Goal: Information Seeking & Learning: Learn about a topic

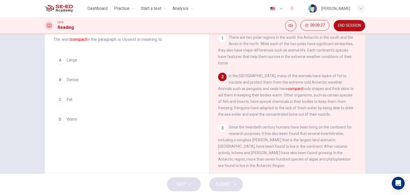
scroll to position [27, 0]
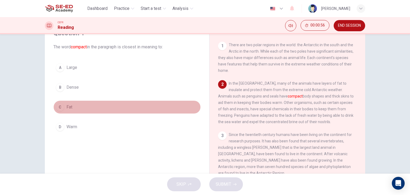
click at [59, 105] on div "C" at bounding box center [60, 107] width 9 height 9
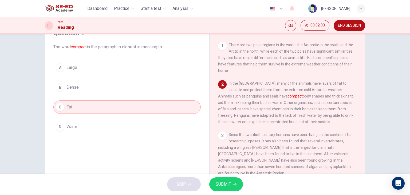
click at [232, 183] on button "SUBMIT" at bounding box center [226, 184] width 34 height 14
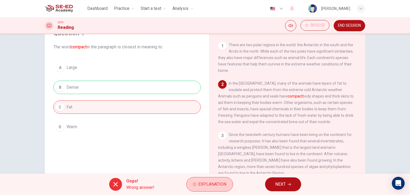
click at [202, 187] on span "Explanation" at bounding box center [212, 184] width 28 height 7
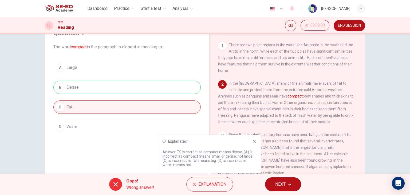
click at [271, 183] on button "NEXT" at bounding box center [283, 184] width 36 height 14
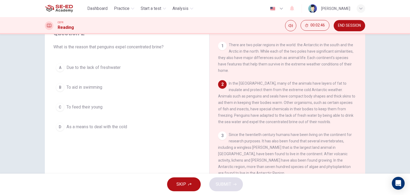
click at [60, 67] on div "A" at bounding box center [60, 67] width 9 height 9
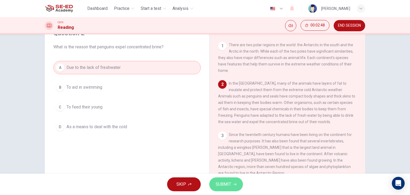
click at [215, 184] on button "SUBMIT" at bounding box center [226, 184] width 34 height 14
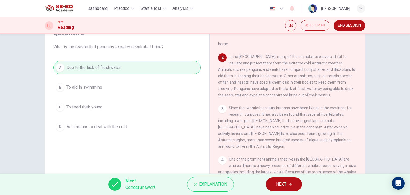
scroll to position [53, 0]
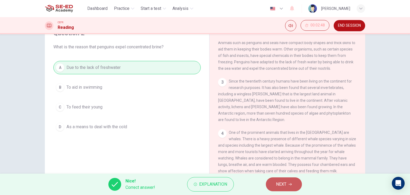
click at [284, 183] on span "NEXT" at bounding box center [281, 184] width 10 height 7
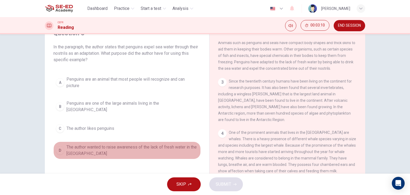
click at [61, 146] on div "D" at bounding box center [60, 150] width 9 height 9
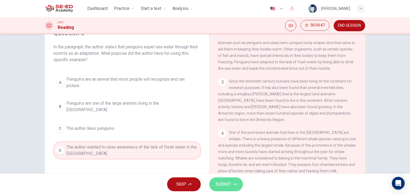
click at [221, 187] on span "SUBMIT" at bounding box center [223, 184] width 15 height 7
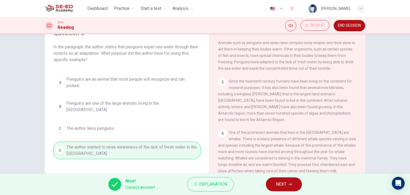
click at [257, 116] on span "Since the twentieth century humans have been living on the continent for resear…" at bounding box center [285, 100] width 134 height 43
click at [287, 181] on button "NEXT" at bounding box center [284, 184] width 36 height 14
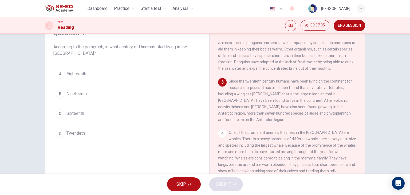
click at [61, 134] on div "D" at bounding box center [60, 133] width 9 height 9
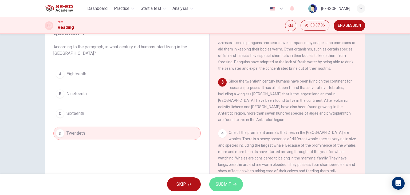
click at [221, 182] on span "SUBMIT" at bounding box center [223, 184] width 15 height 7
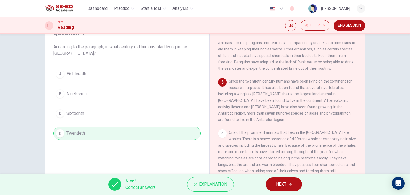
click at [273, 185] on button "NEXT" at bounding box center [284, 184] width 36 height 14
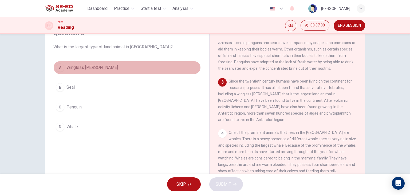
click at [94, 67] on span "Wingless [PERSON_NAME]" at bounding box center [92, 67] width 52 height 6
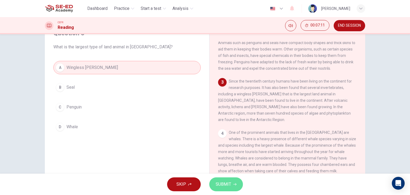
click at [221, 183] on span "SUBMIT" at bounding box center [223, 184] width 15 height 7
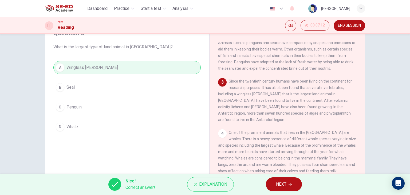
click at [273, 182] on button "NEXT" at bounding box center [284, 184] width 36 height 14
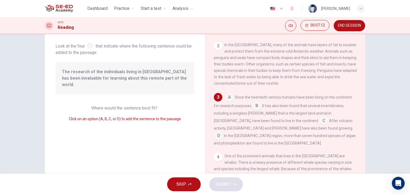
scroll to position [32, 0]
click at [256, 106] on input at bounding box center [257, 106] width 9 height 9
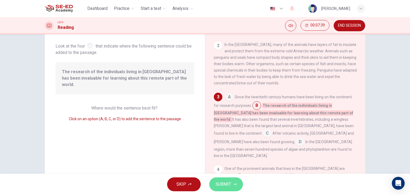
click at [229, 185] on span "SUBMIT" at bounding box center [223, 184] width 15 height 7
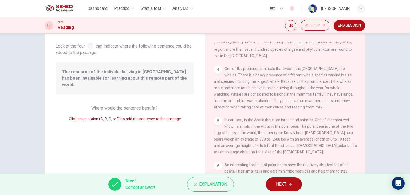
scroll to position [123, 0]
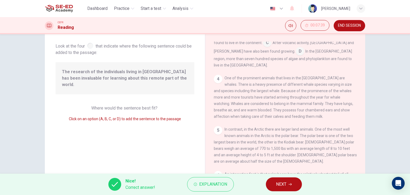
click at [283, 183] on span "NEXT" at bounding box center [281, 184] width 10 height 7
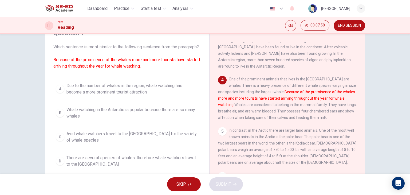
scroll to position [134, 0]
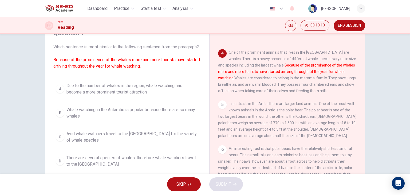
click at [81, 94] on span "Due to the number of whales in the region, whale watching has become a more pro…" at bounding box center [132, 89] width 132 height 13
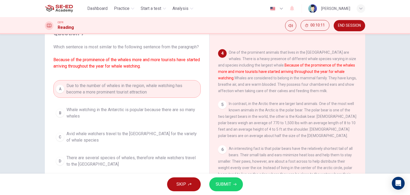
click at [218, 181] on span "SUBMIT" at bounding box center [223, 184] width 15 height 7
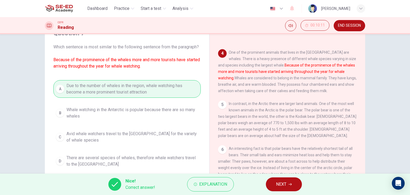
click at [274, 186] on button "NEXT" at bounding box center [284, 184] width 36 height 14
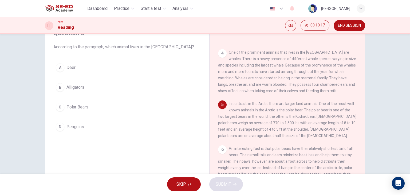
click at [57, 111] on button "C Polar Bears" at bounding box center [126, 106] width 147 height 13
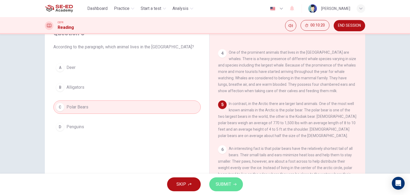
click at [216, 186] on span "SUBMIT" at bounding box center [223, 184] width 15 height 7
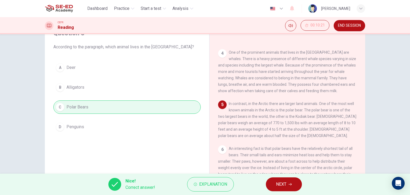
click at [283, 179] on button "NEXT" at bounding box center [284, 184] width 36 height 14
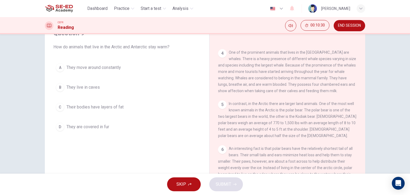
click at [64, 108] on button "C Their bodies have layers of fat" at bounding box center [126, 106] width 147 height 13
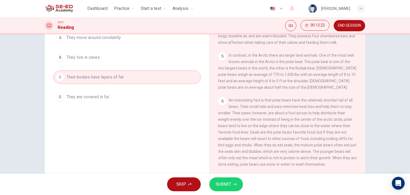
scroll to position [68, 0]
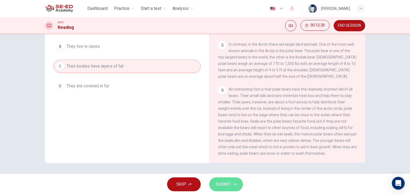
click at [222, 183] on span "SUBMIT" at bounding box center [223, 184] width 15 height 7
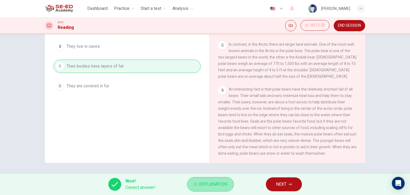
click at [222, 186] on span "Explanation" at bounding box center [213, 184] width 28 height 7
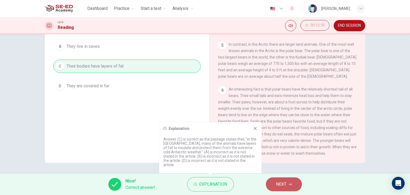
click at [268, 181] on button "NEXT" at bounding box center [284, 184] width 36 height 14
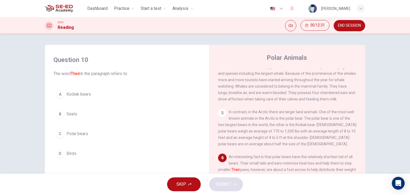
scroll to position [27, 0]
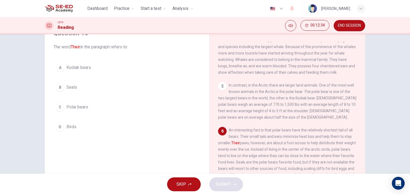
click at [57, 105] on div "C" at bounding box center [60, 107] width 9 height 9
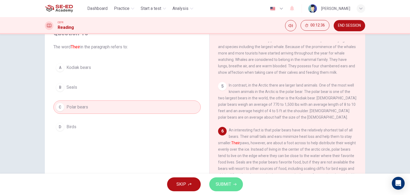
click at [236, 182] on button "SUBMIT" at bounding box center [226, 184] width 34 height 14
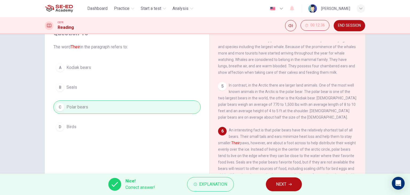
click at [281, 178] on button "NEXT" at bounding box center [284, 184] width 36 height 14
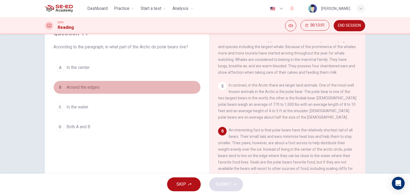
click at [70, 87] on span "Around the edges" at bounding box center [82, 87] width 33 height 6
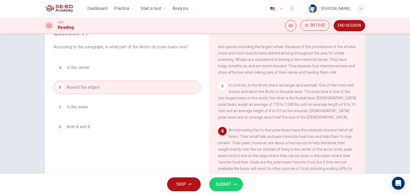
click at [214, 182] on button "SUBMIT" at bounding box center [226, 184] width 34 height 14
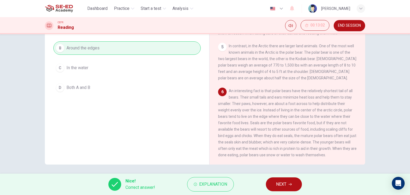
scroll to position [68, 0]
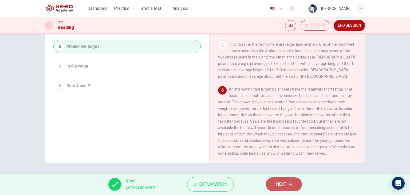
click at [282, 183] on span "NEXT" at bounding box center [281, 184] width 10 height 7
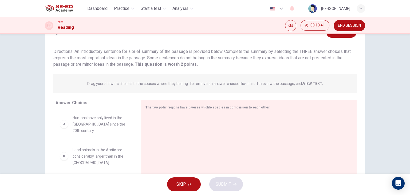
scroll to position [53, 0]
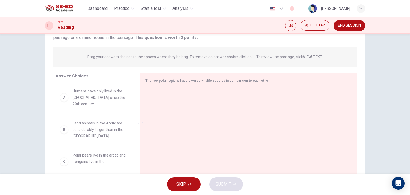
drag, startPoint x: 164, startPoint y: 80, endPoint x: 185, endPoint y: 81, distance: 20.8
click at [184, 80] on span "The two polar regions have diverse wildlife species in comparison to each other." at bounding box center [208, 81] width 125 height 4
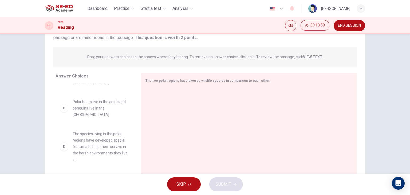
scroll to position [80, 0]
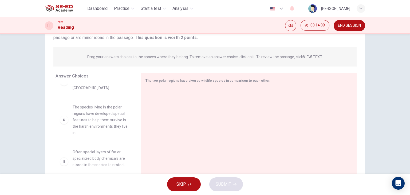
click at [102, 115] on span "The species living in the polar regions have developed special features to help…" at bounding box center [101, 120] width 56 height 32
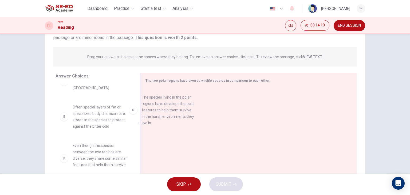
drag, startPoint x: 102, startPoint y: 115, endPoint x: 180, endPoint y: 115, distance: 78.5
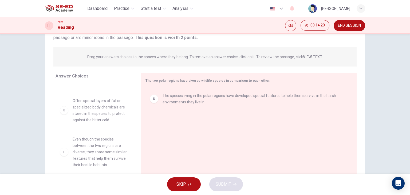
scroll to position [68, 0]
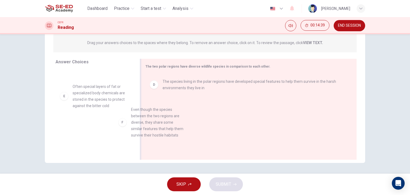
drag, startPoint x: 117, startPoint y: 139, endPoint x: 181, endPoint y: 130, distance: 64.4
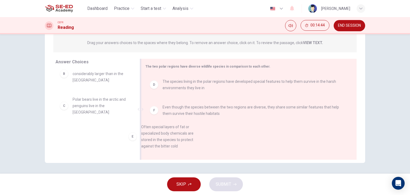
scroll to position [9, 0]
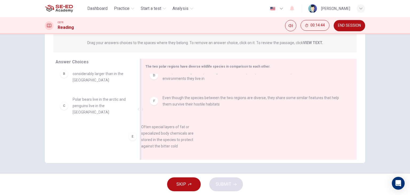
drag, startPoint x: 115, startPoint y: 130, endPoint x: 190, endPoint y: 132, distance: 75.3
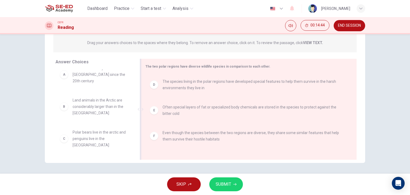
scroll to position [3, 0]
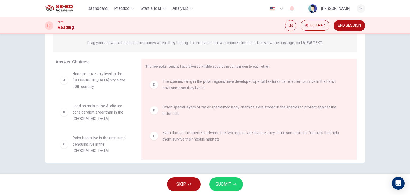
click at [221, 184] on span "SUBMIT" at bounding box center [223, 184] width 15 height 7
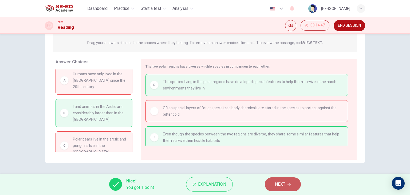
click at [271, 189] on button "NEXT" at bounding box center [283, 184] width 36 height 14
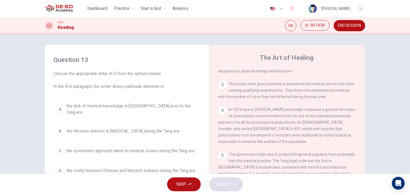
scroll to position [240, 0]
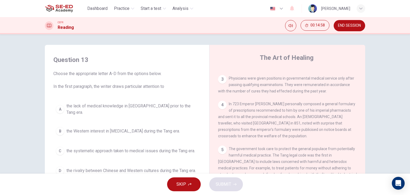
drag, startPoint x: 343, startPoint y: 28, endPoint x: 232, endPoint y: 34, distance: 111.3
click at [343, 28] on button "END SESSION" at bounding box center [350, 25] width 32 height 11
